Goal: Find specific page/section: Find specific page/section

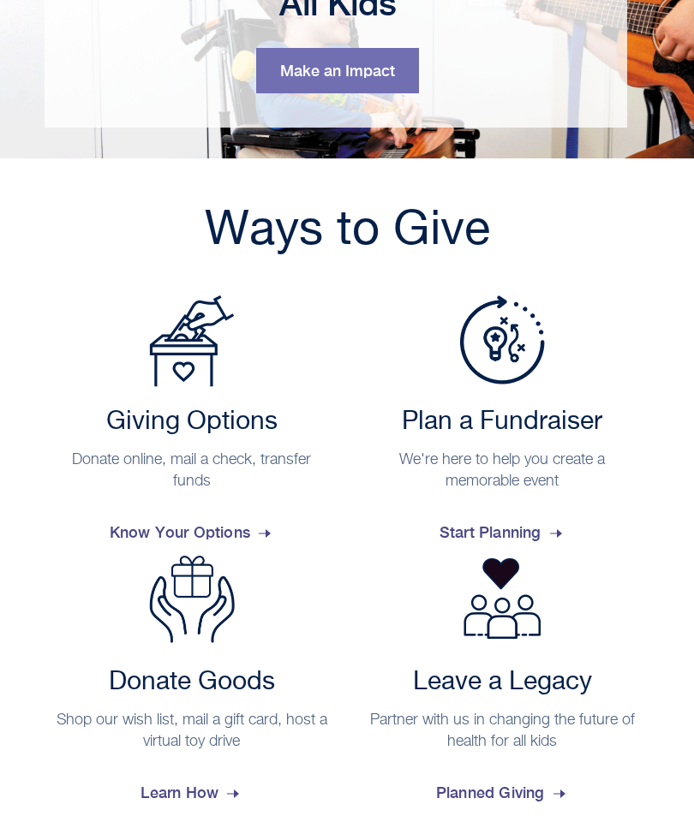
scroll to position [199, 0]
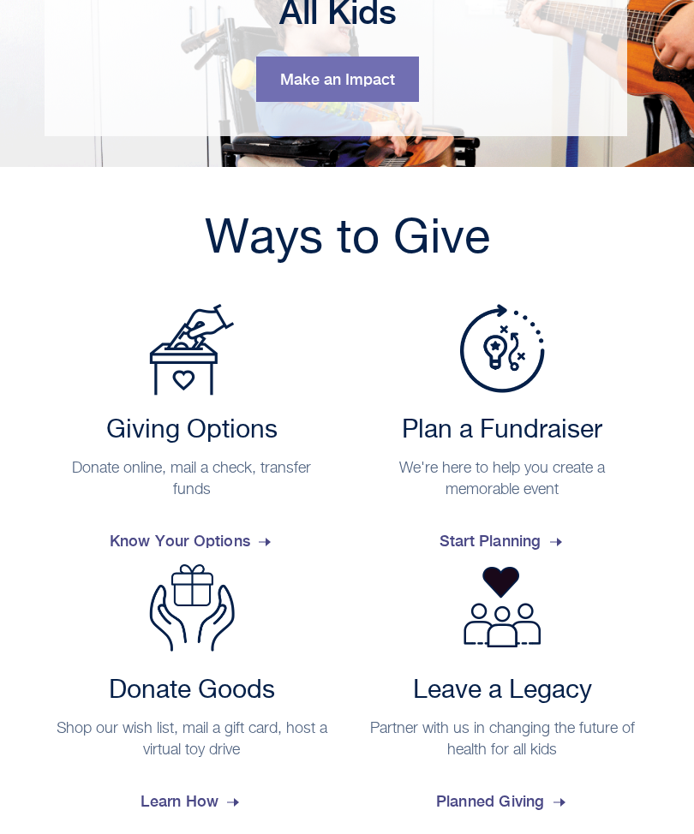
click at [147, 552] on span "Know Your Options" at bounding box center [192, 541] width 164 height 46
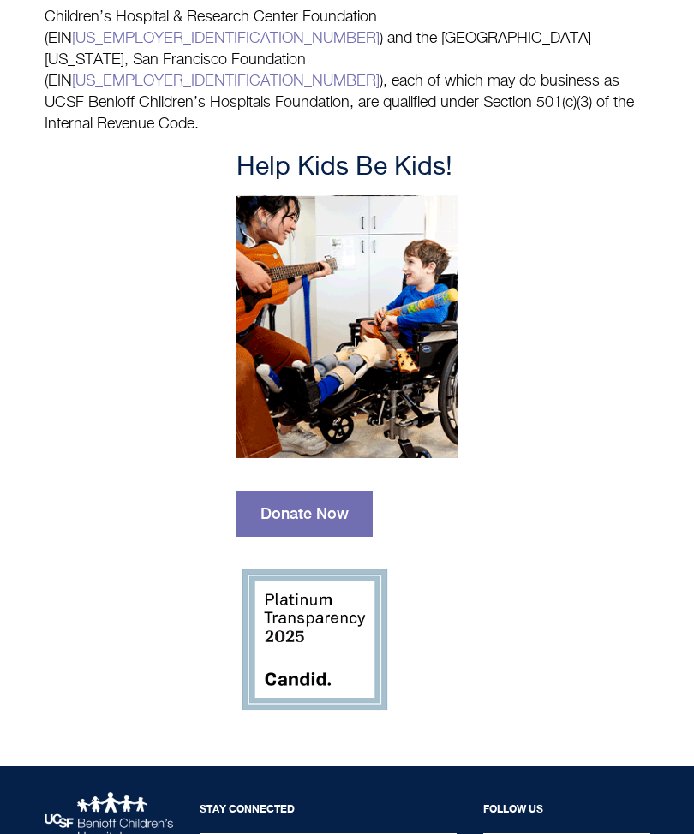
scroll to position [1693, 0]
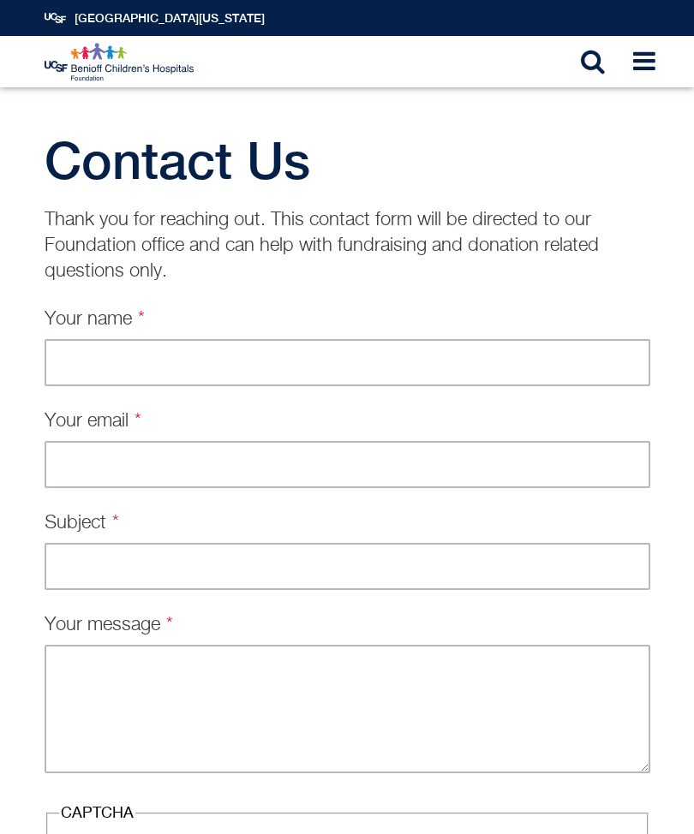
click at [640, 76] on link "Toggle Navigation" at bounding box center [639, 61] width 51 height 51
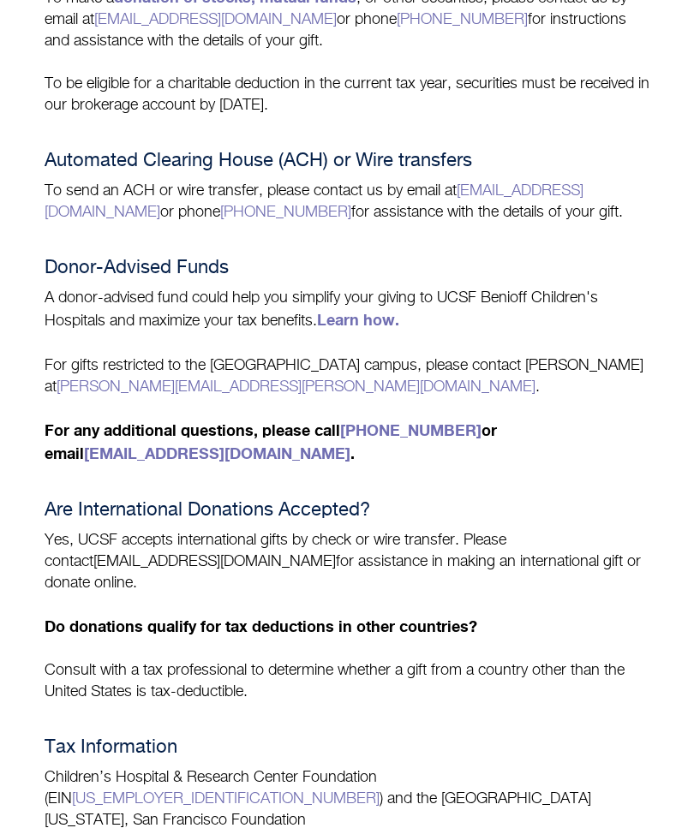
scroll to position [914, 0]
